Goal: Transaction & Acquisition: Purchase product/service

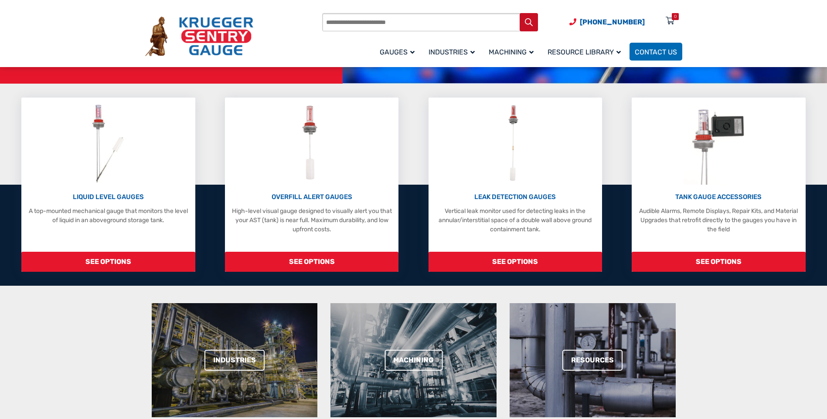
scroll to position [174, 0]
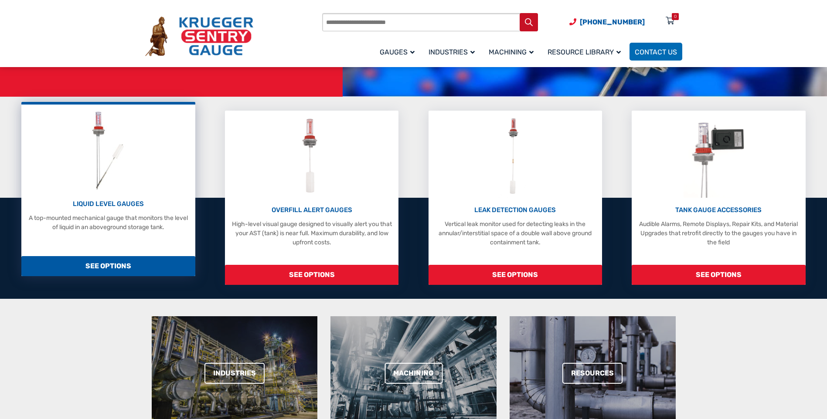
click at [110, 172] on img at bounding box center [108, 150] width 46 height 83
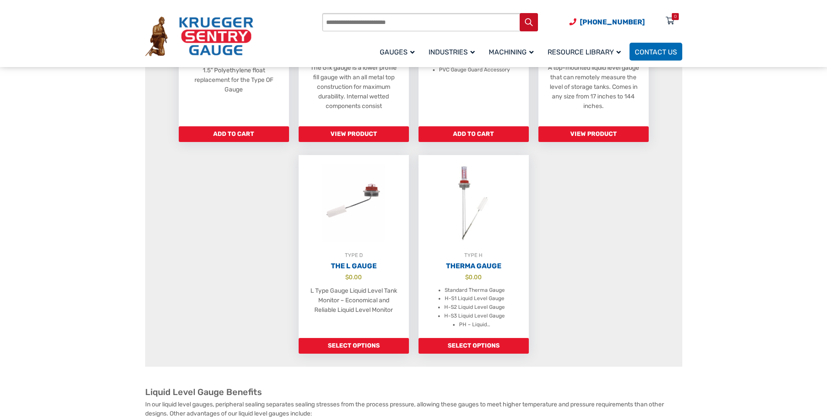
scroll to position [654, 0]
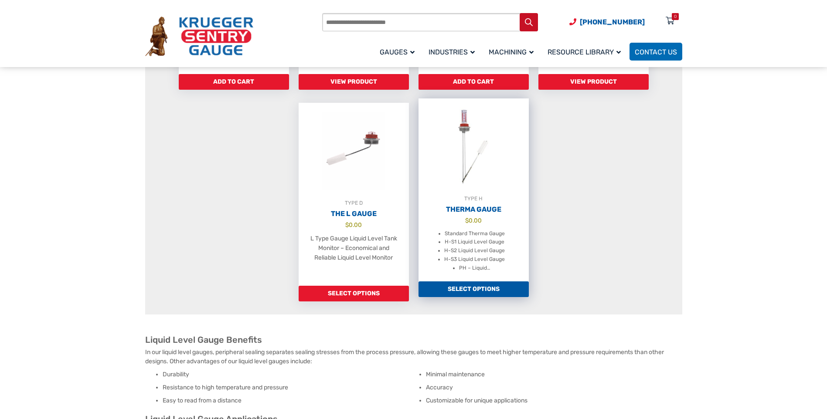
click at [480, 194] on img at bounding box center [473, 147] width 110 height 96
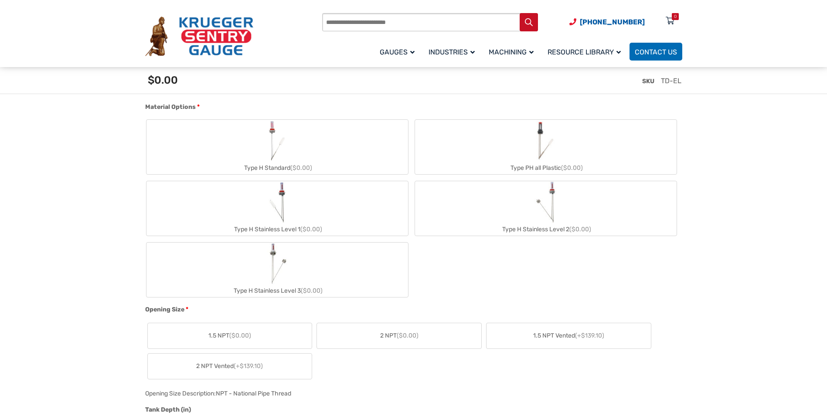
scroll to position [392, 0]
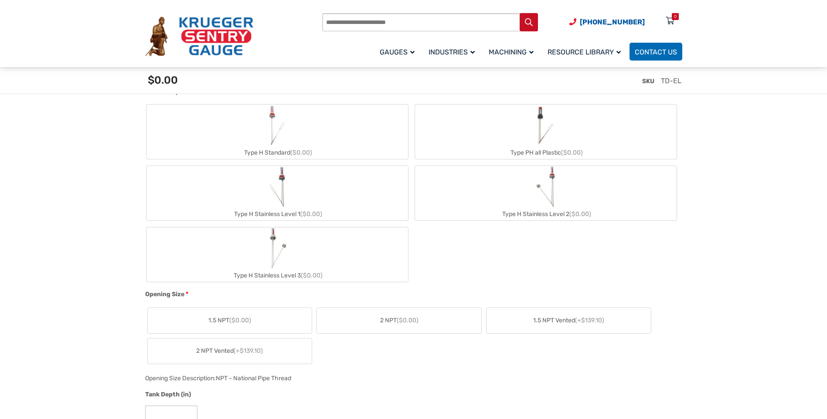
click at [264, 320] on label "1.5 NPT ($0.00)" at bounding box center [230, 320] width 164 height 25
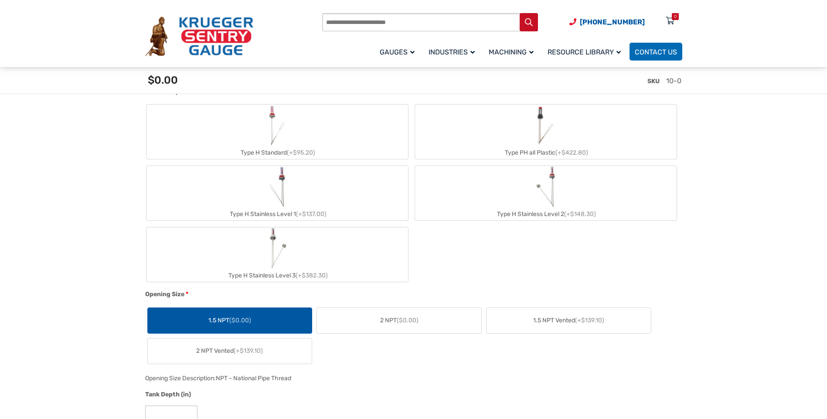
click at [250, 360] on label "2 NPT Vented (+$139.10)" at bounding box center [230, 351] width 164 height 25
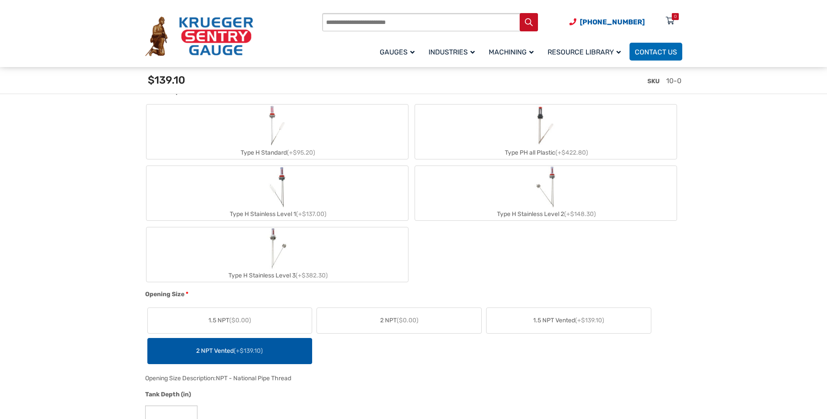
click at [412, 320] on span "($0.00)" at bounding box center [408, 320] width 22 height 7
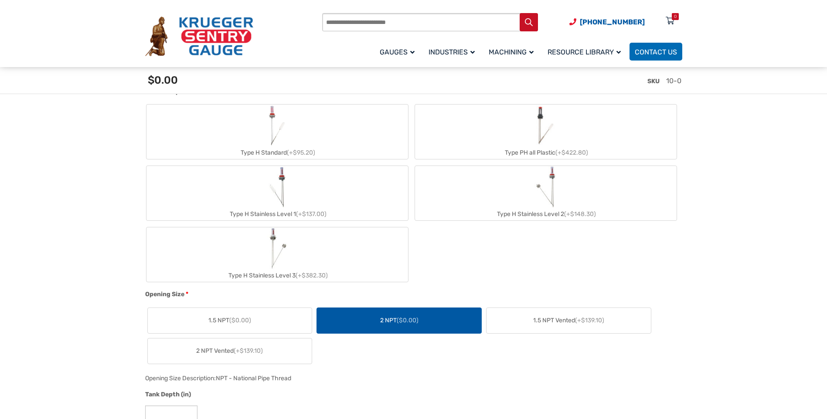
scroll to position [349, 0]
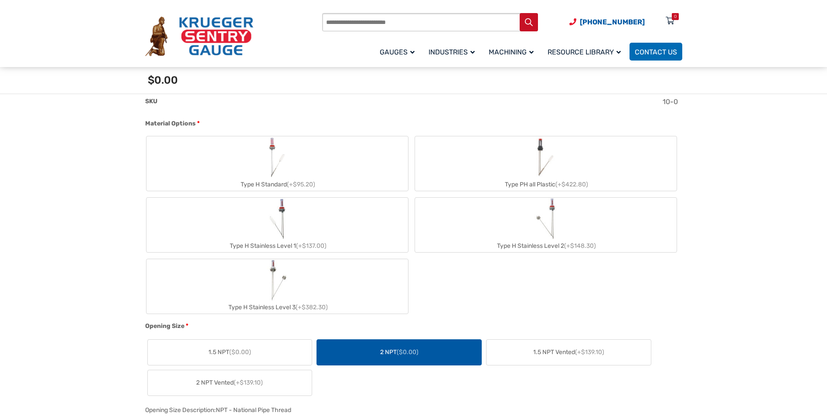
click at [277, 170] on img "Type H Standard" at bounding box center [277, 157] width 24 height 42
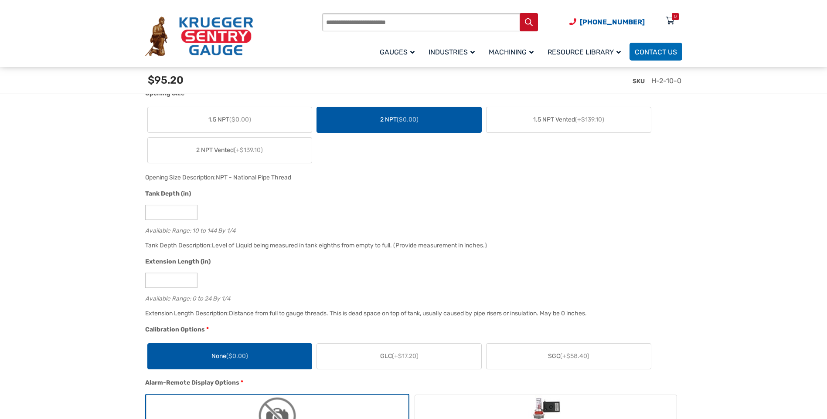
scroll to position [654, 0]
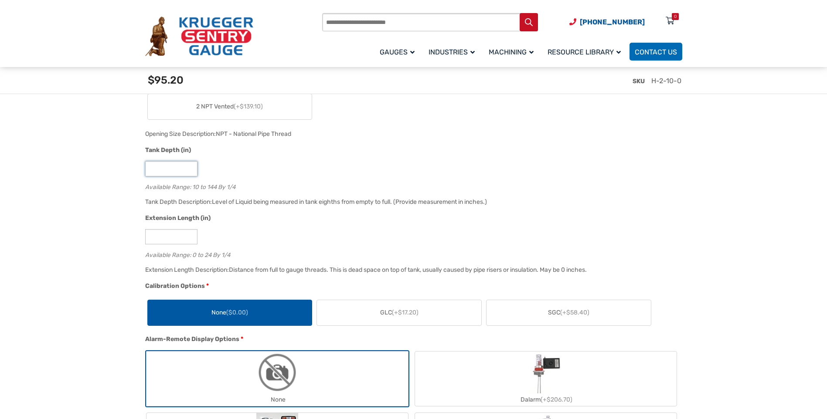
click at [168, 171] on input "**" at bounding box center [171, 168] width 52 height 15
type input "*"
type input "*****"
click at [169, 235] on input "*" at bounding box center [171, 236] width 52 height 15
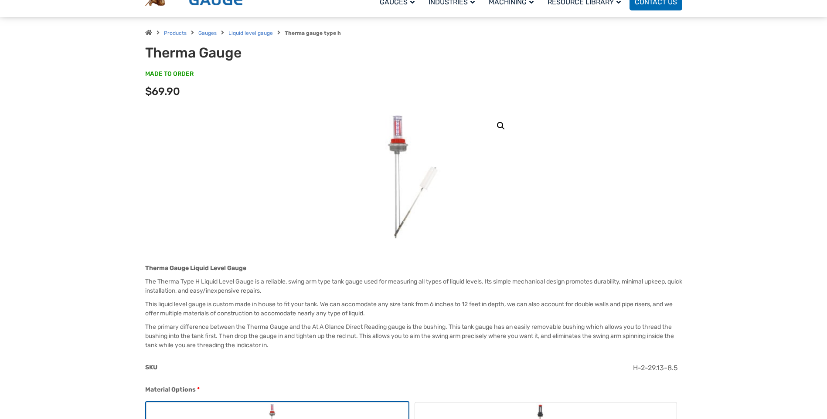
scroll to position [0, 0]
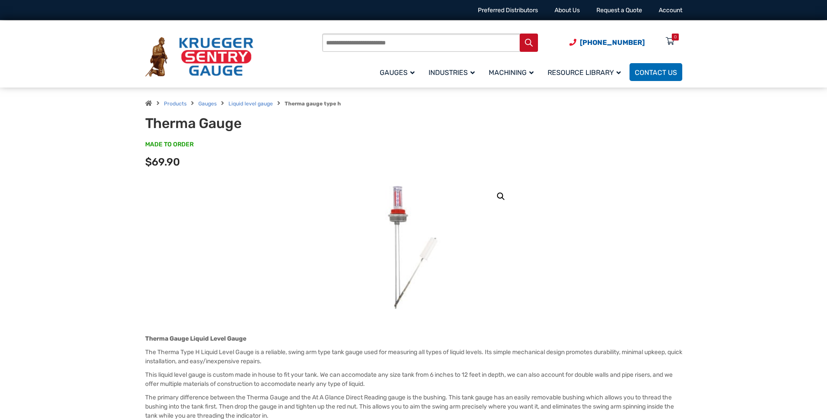
type input "***"
